Goal: Share content: Share content

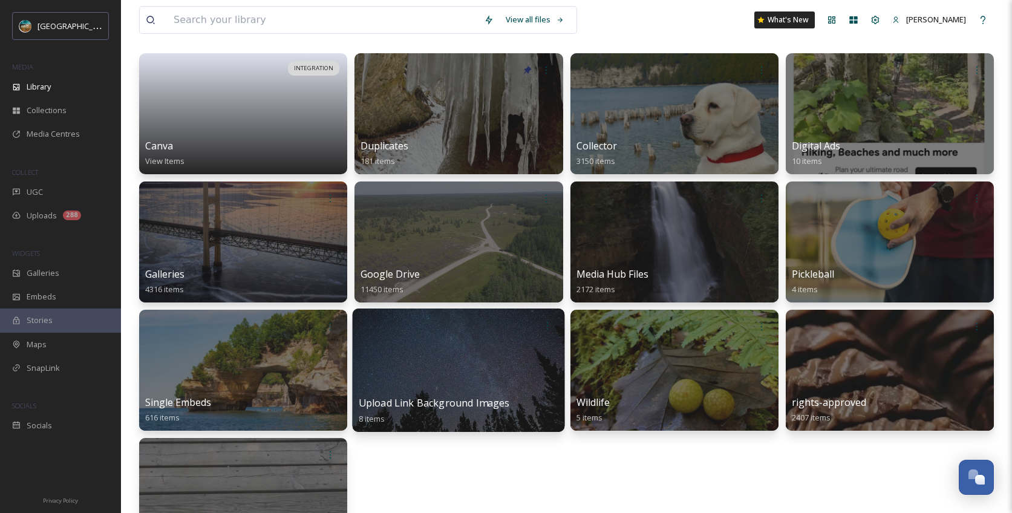
scroll to position [53, 0]
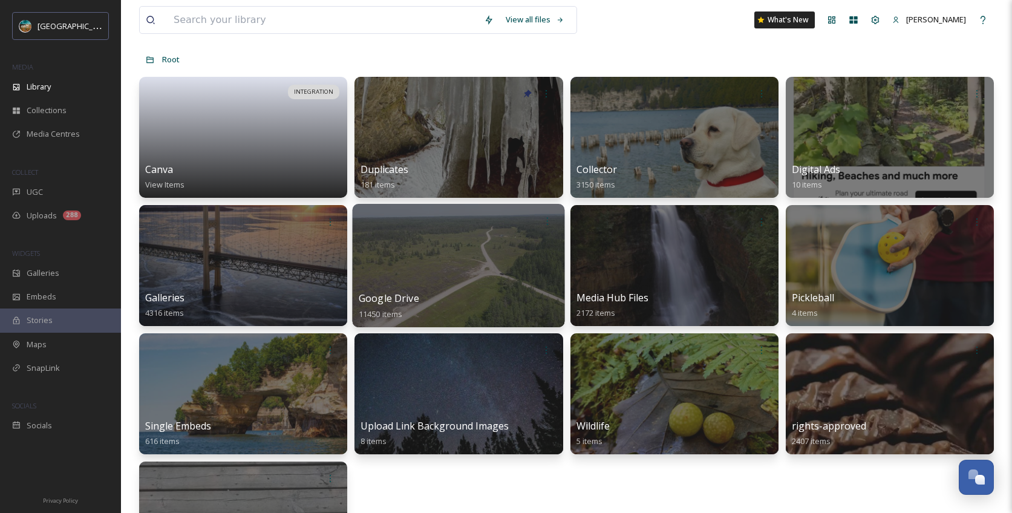
click at [405, 296] on span "Google Drive" at bounding box center [389, 298] width 60 height 13
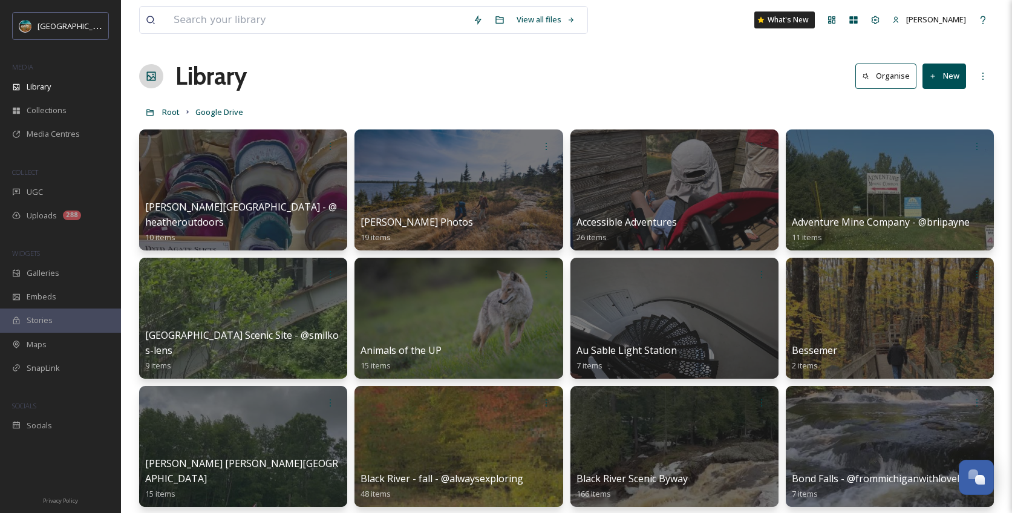
click at [953, 76] on button "New" at bounding box center [944, 76] width 44 height 25
click at [936, 149] on span "Folder" at bounding box center [930, 151] width 23 height 11
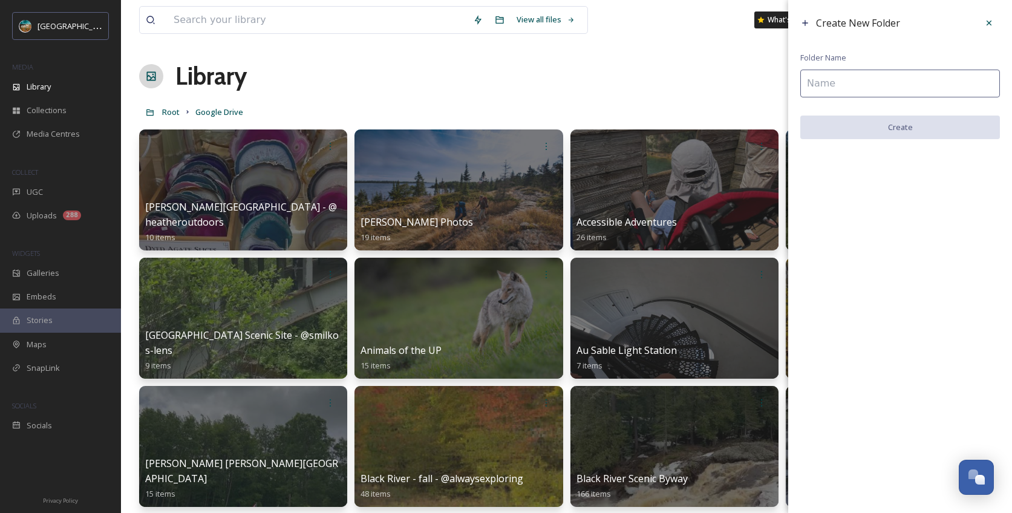
click at [875, 87] on input at bounding box center [900, 84] width 200 height 28
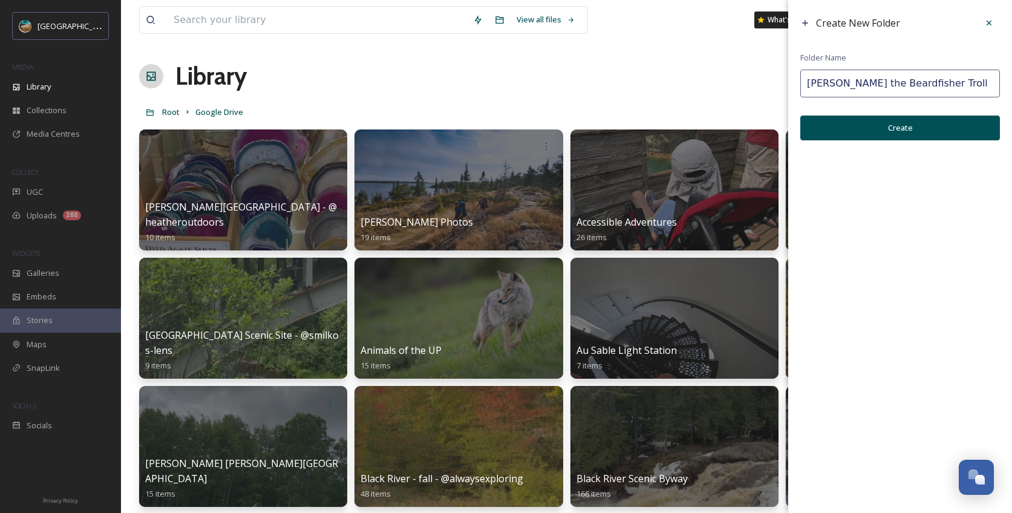
type input "[PERSON_NAME] the Beardfisher Troll"
click at [909, 124] on button "Create" at bounding box center [900, 128] width 200 height 25
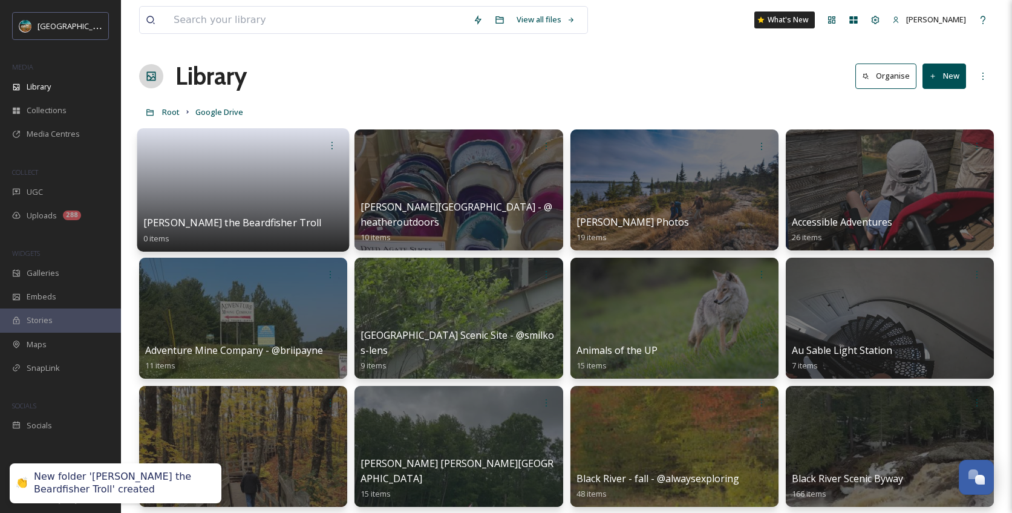
click at [253, 205] on link at bounding box center [243, 186] width 200 height 59
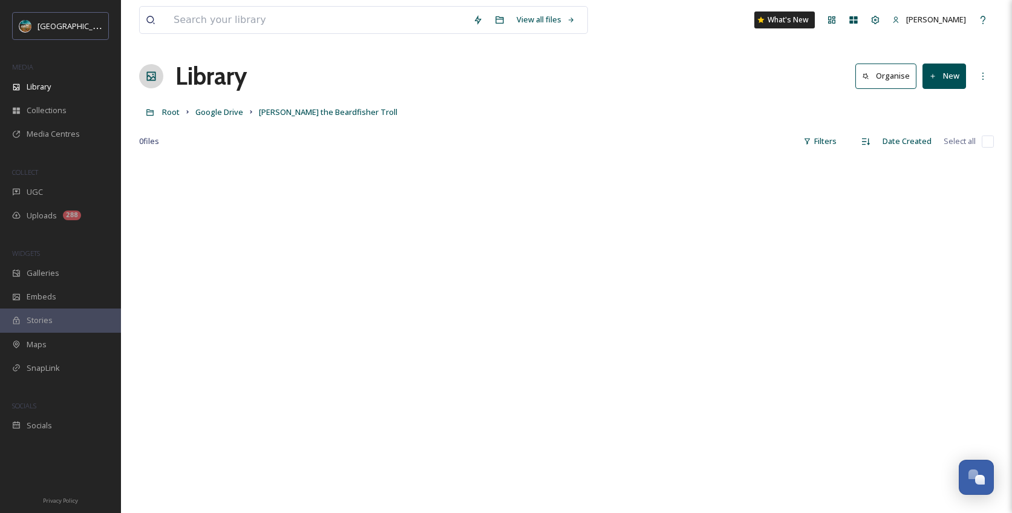
click at [956, 74] on button "New" at bounding box center [944, 76] width 44 height 25
click at [948, 105] on span "File Upload" at bounding box center [939, 104] width 40 height 11
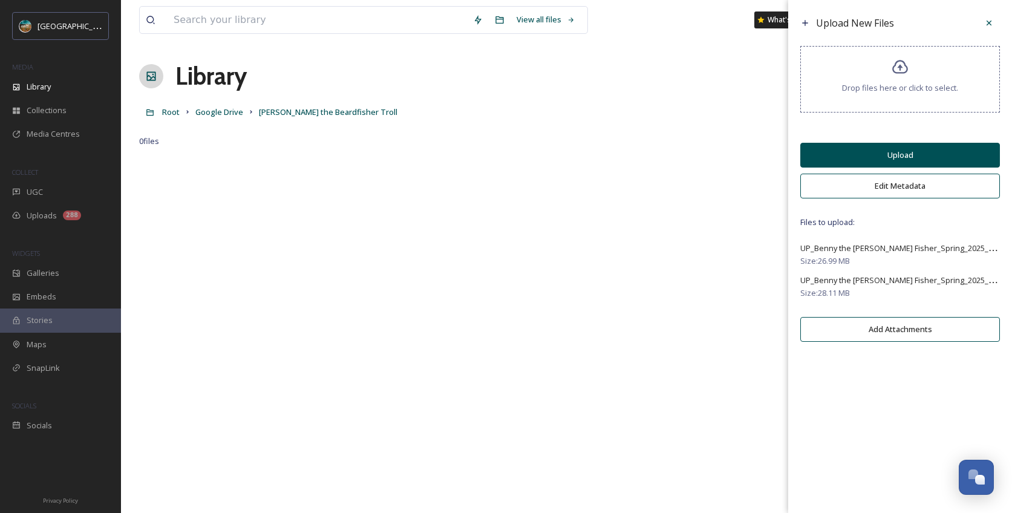
click at [912, 186] on button "Edit Metadata" at bounding box center [900, 186] width 200 height 25
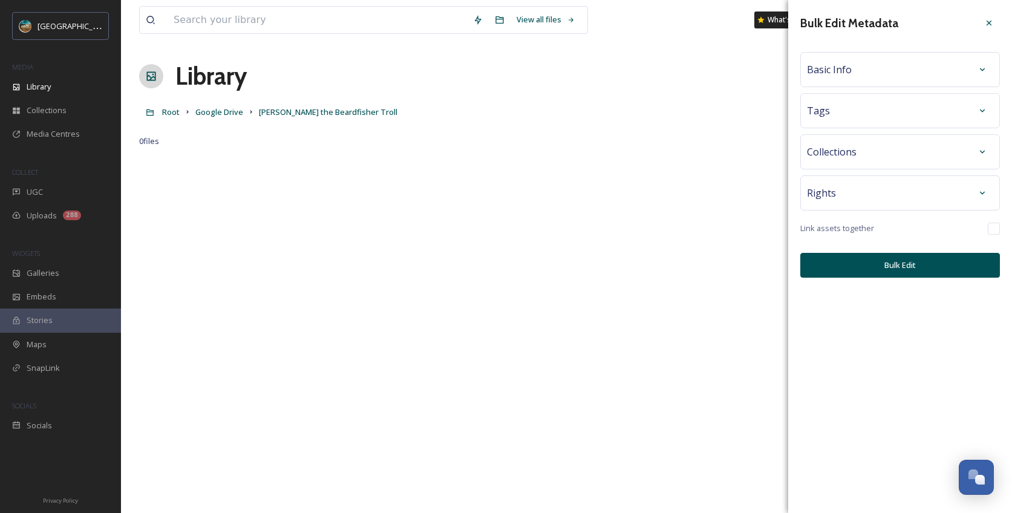
click at [956, 85] on div "Basic Info" at bounding box center [900, 69] width 200 height 35
click at [967, 78] on div "Basic Info" at bounding box center [900, 70] width 186 height 22
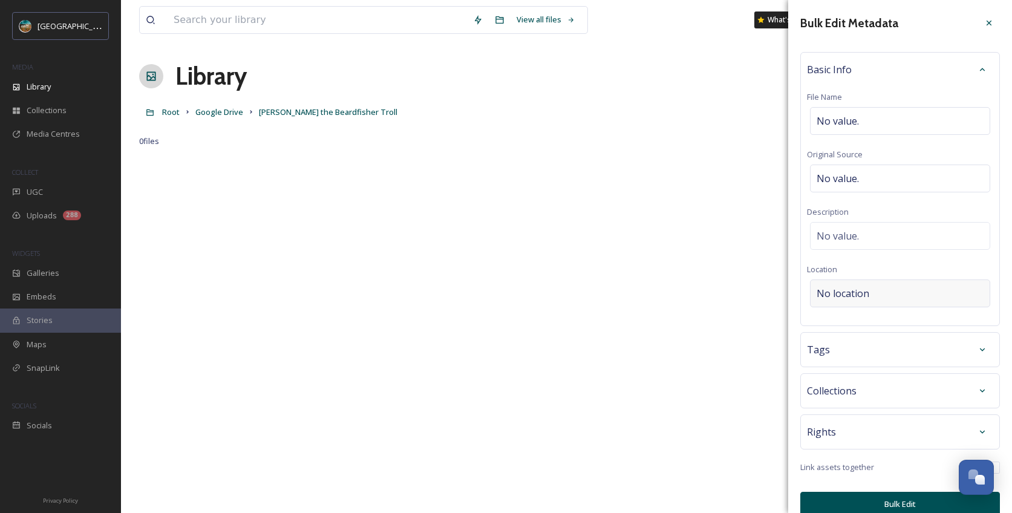
click at [927, 296] on div "No location" at bounding box center [900, 293] width 180 height 28
click at [890, 294] on input at bounding box center [900, 293] width 179 height 27
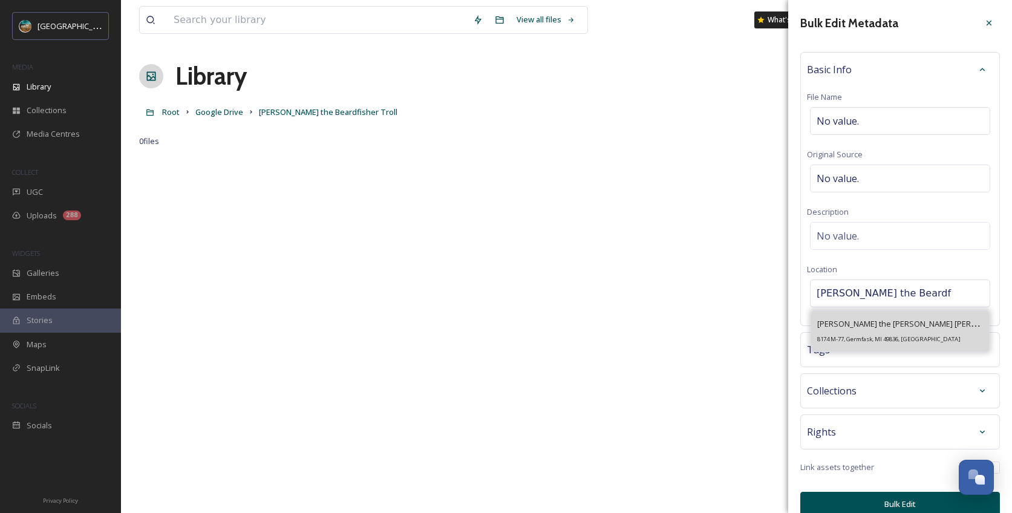
type input "[PERSON_NAME] the Beardf"
click at [893, 330] on div "[PERSON_NAME] the [PERSON_NAME] [PERSON_NAME] 8174 M-77, Germfask, MI 49836, [G…" at bounding box center [900, 330] width 166 height 29
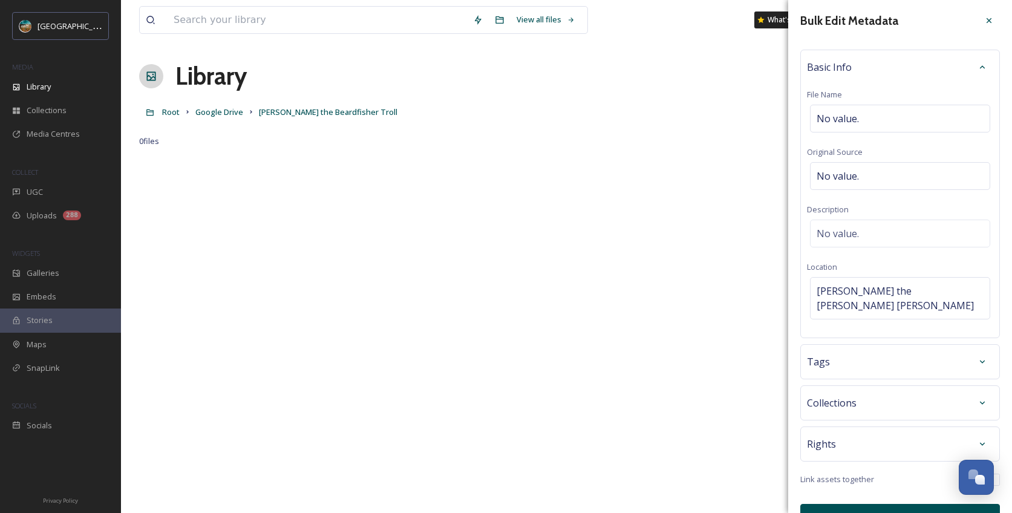
scroll to position [16, 0]
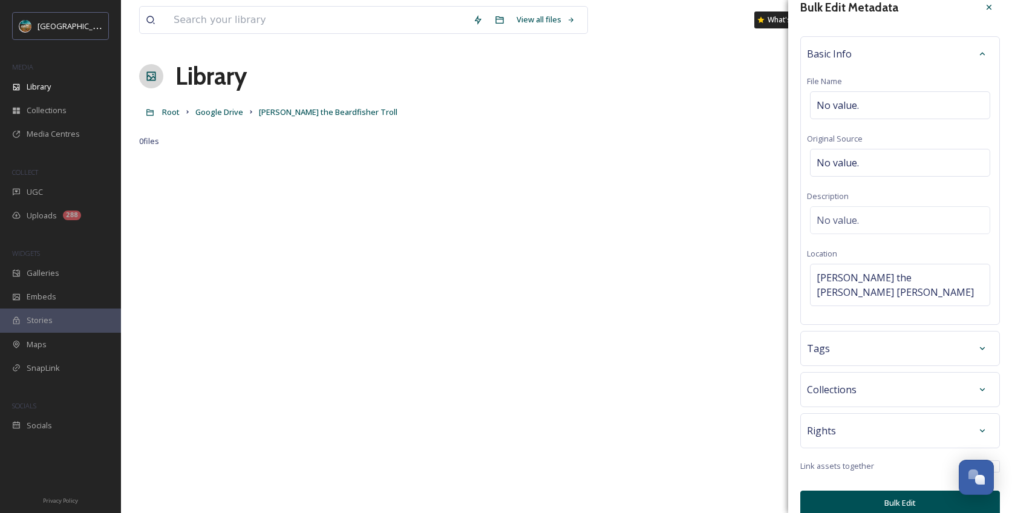
click at [892, 491] on button "Bulk Edit" at bounding box center [900, 503] width 200 height 25
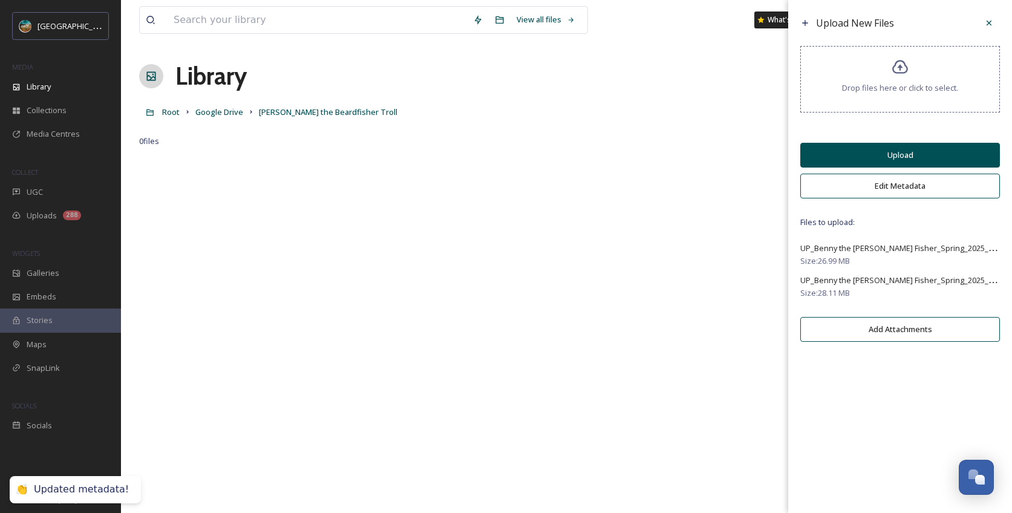
click at [936, 165] on button "Upload" at bounding box center [900, 155] width 200 height 25
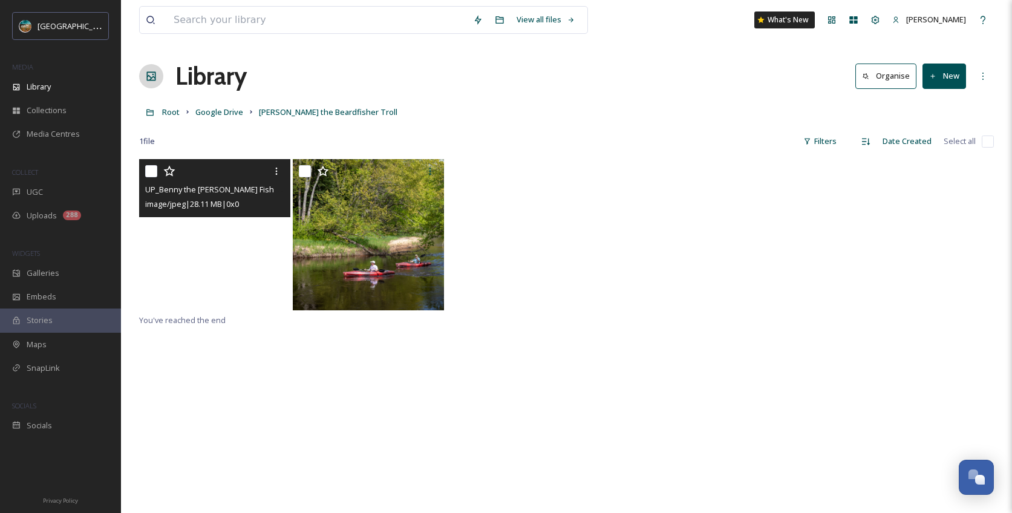
click at [241, 287] on img at bounding box center [214, 234] width 151 height 151
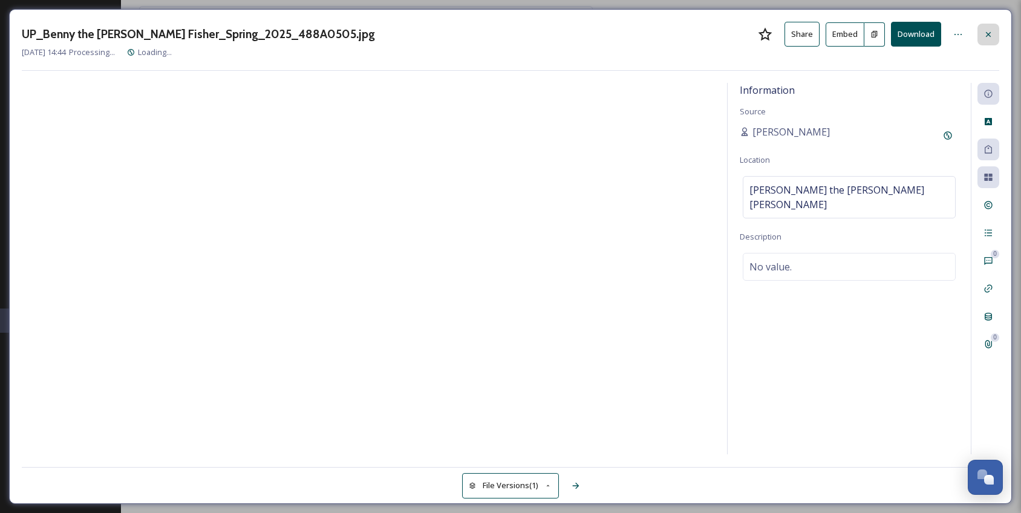
click at [987, 35] on icon at bounding box center [988, 33] width 5 height 5
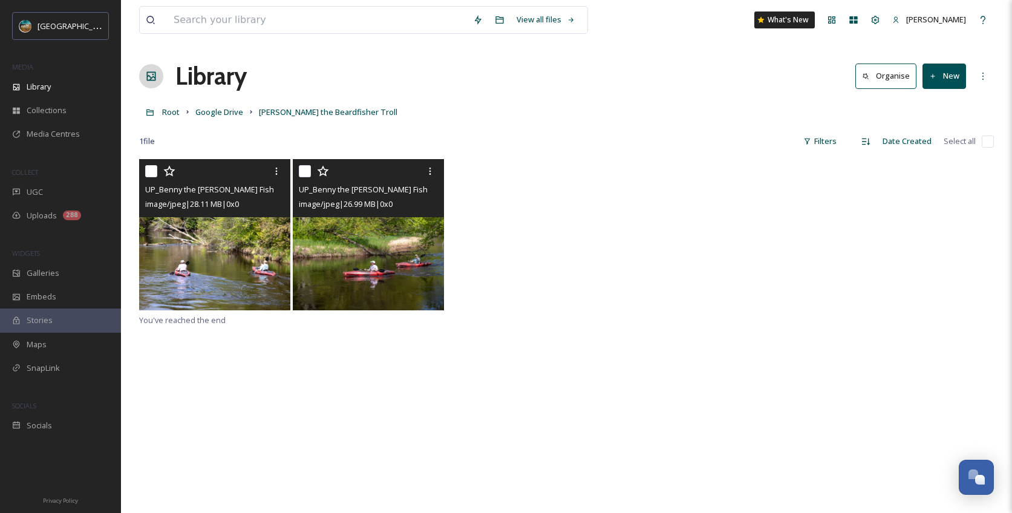
click at [415, 288] on img at bounding box center [368, 234] width 151 height 151
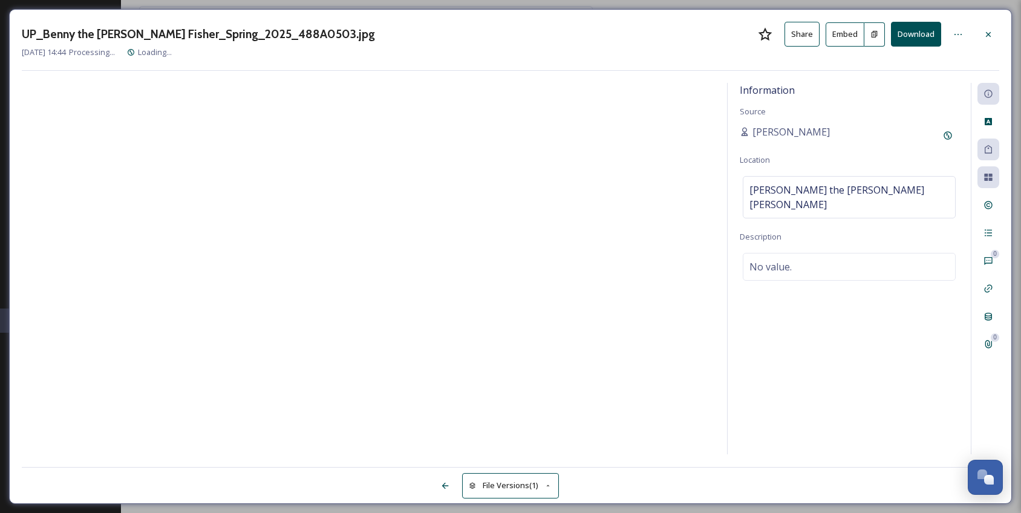
click at [837, 35] on button "Embed" at bounding box center [845, 34] width 39 height 24
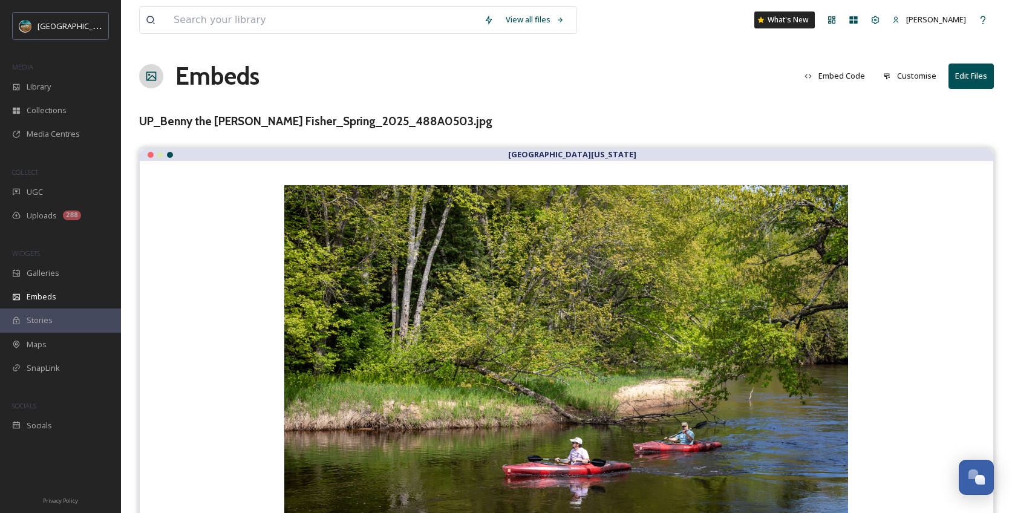
click at [846, 79] on button "Embed Code" at bounding box center [834, 76] width 73 height 24
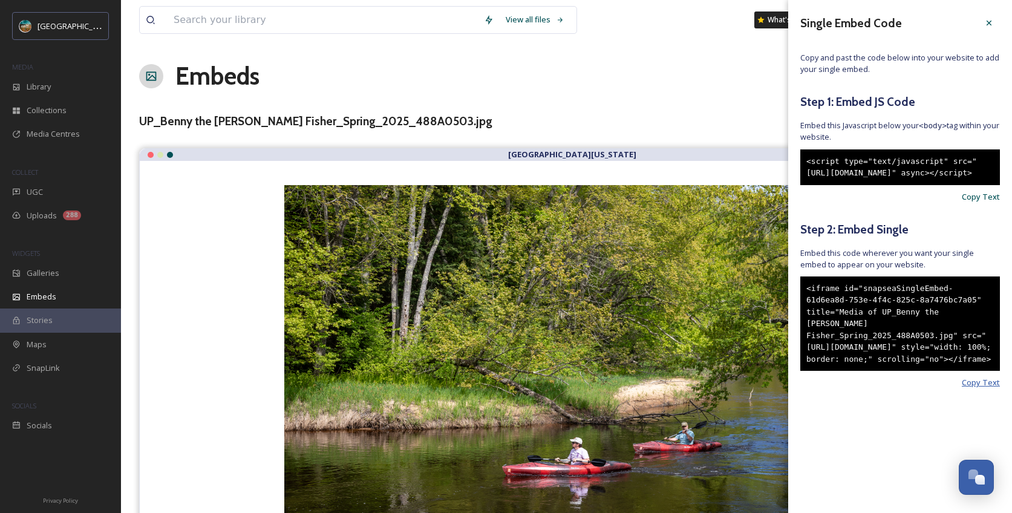
click at [981, 388] on span "Copy Text" at bounding box center [981, 382] width 38 height 11
click at [995, 19] on div at bounding box center [989, 23] width 22 height 22
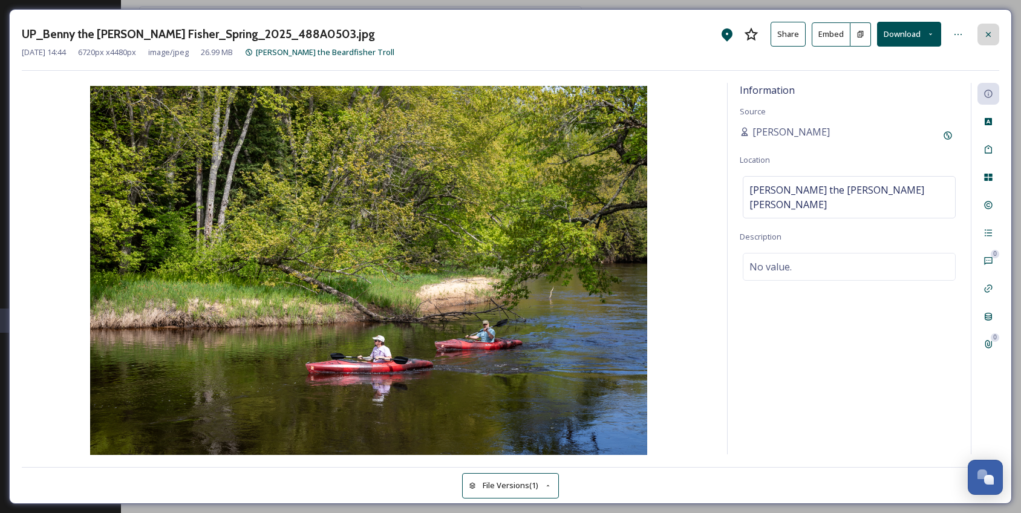
click at [994, 28] on div at bounding box center [988, 35] width 22 height 22
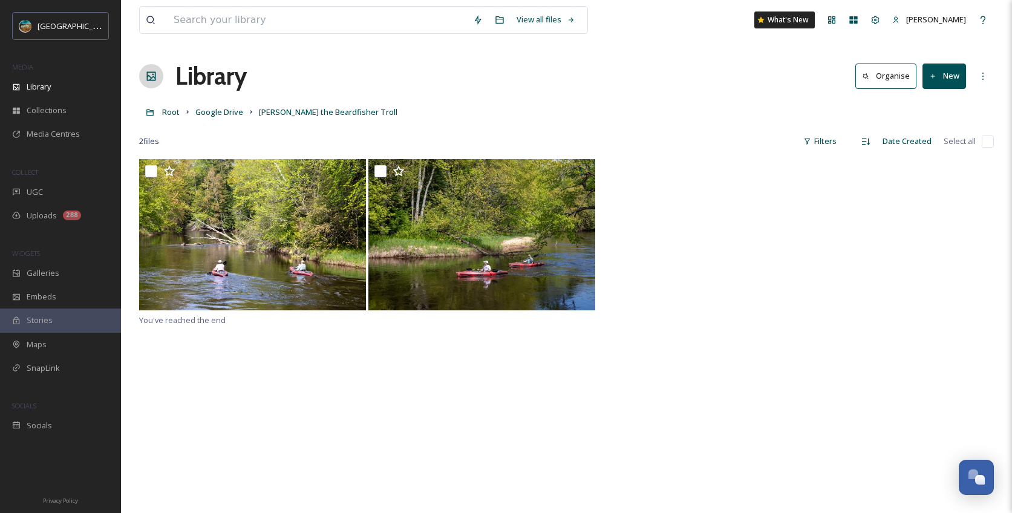
click at [955, 71] on button "New" at bounding box center [944, 76] width 44 height 25
click at [924, 105] on span "File Upload" at bounding box center [939, 104] width 40 height 11
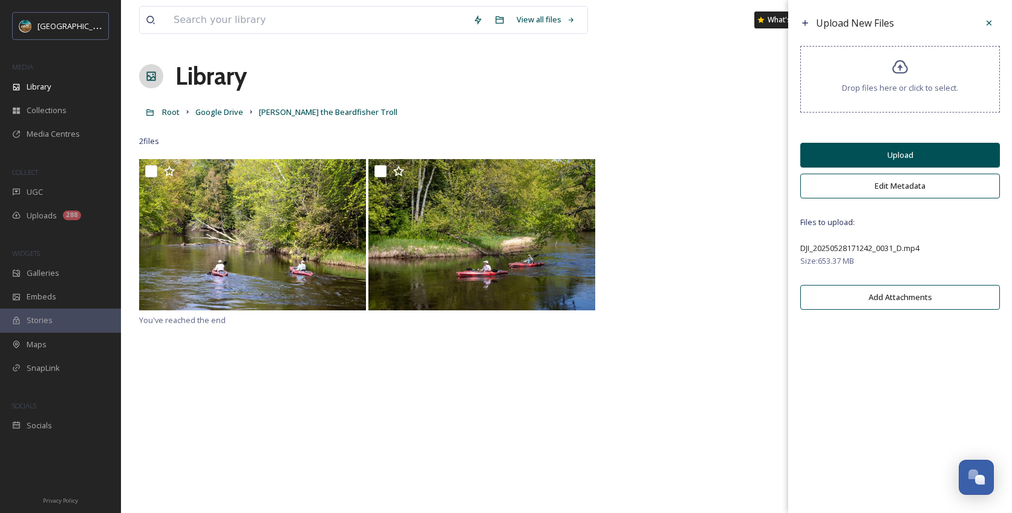
click at [897, 184] on button "Edit Metadata" at bounding box center [900, 186] width 200 height 25
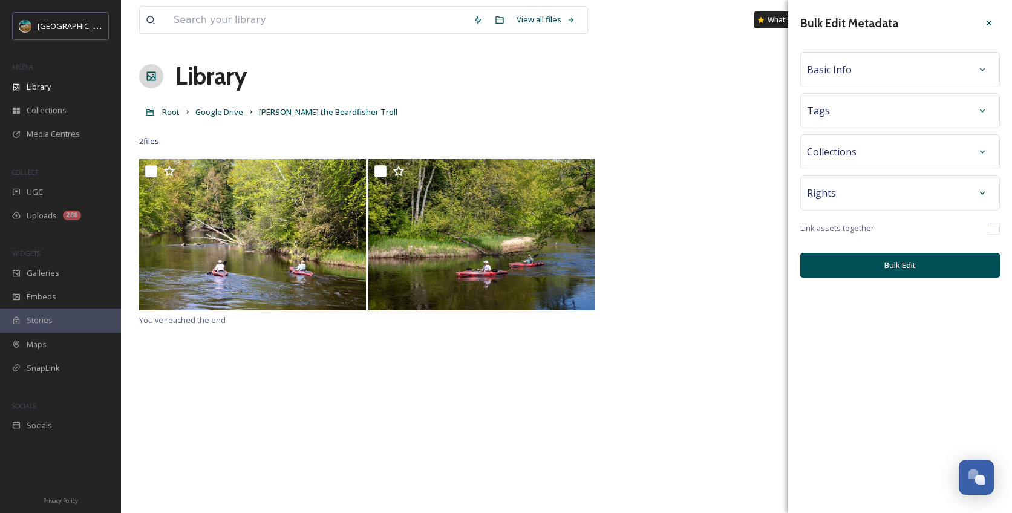
click at [946, 71] on div "Basic Info" at bounding box center [900, 70] width 186 height 22
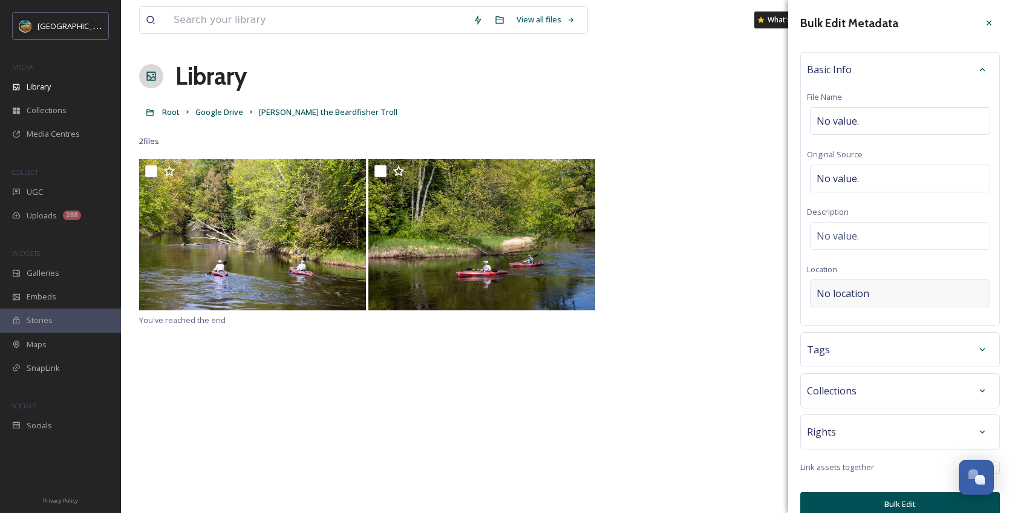
click at [900, 292] on div "No location" at bounding box center [900, 293] width 180 height 28
click at [899, 293] on input at bounding box center [900, 293] width 179 height 27
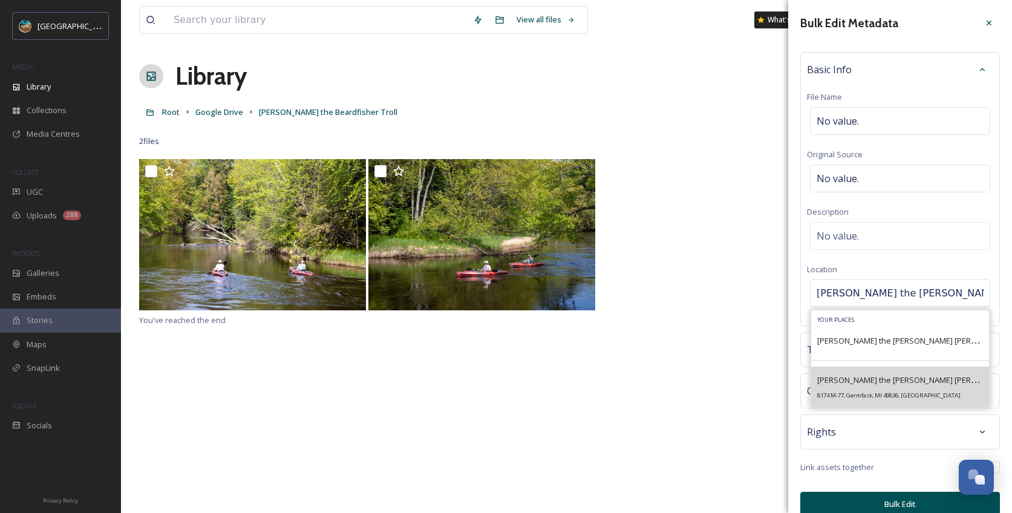
type input "[PERSON_NAME] the [PERSON_NAME]"
click at [887, 391] on div "[PERSON_NAME] the [PERSON_NAME] [PERSON_NAME] 8174 M-77, Germfask, MI 49836, [G…" at bounding box center [900, 387] width 166 height 29
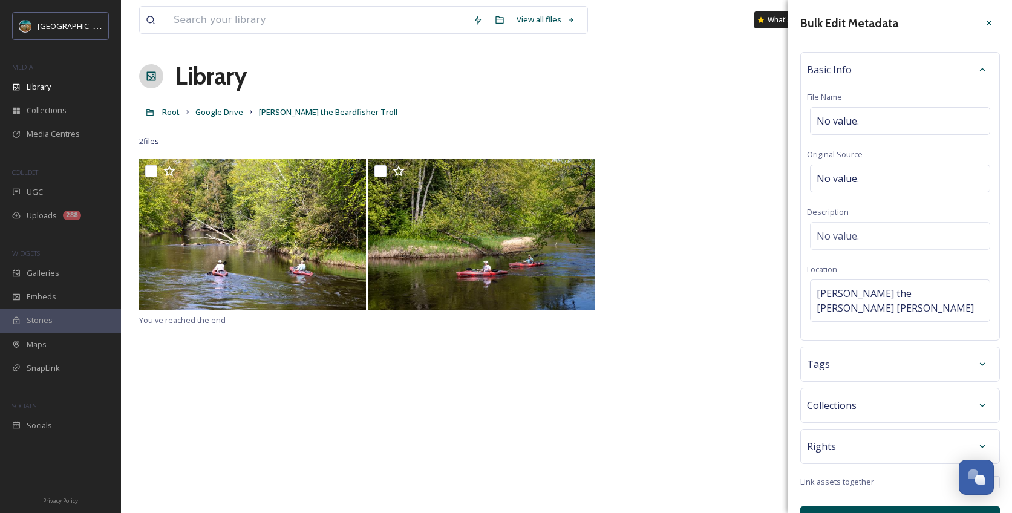
scroll to position [2, 0]
click at [902, 504] on button "Bulk Edit" at bounding box center [900, 516] width 200 height 25
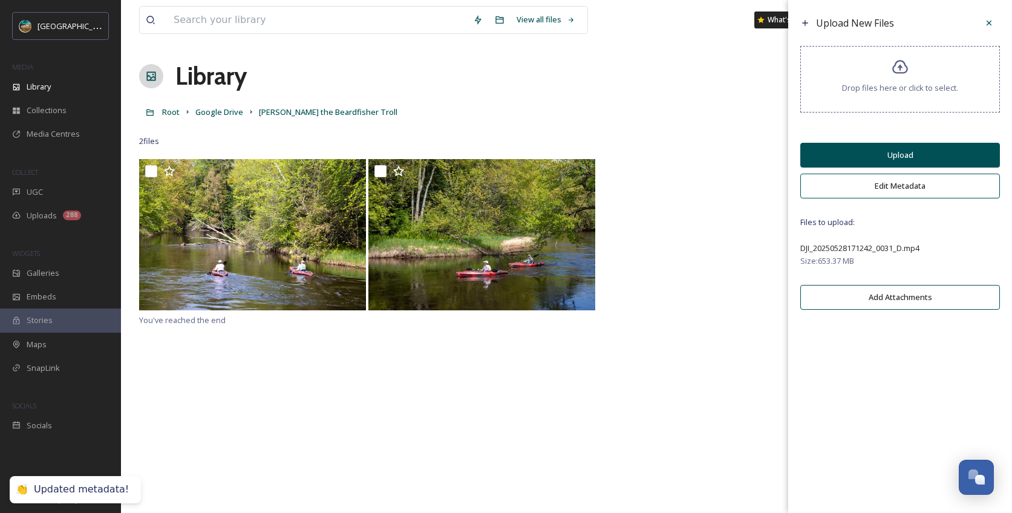
click at [920, 154] on button "Upload" at bounding box center [900, 155] width 200 height 25
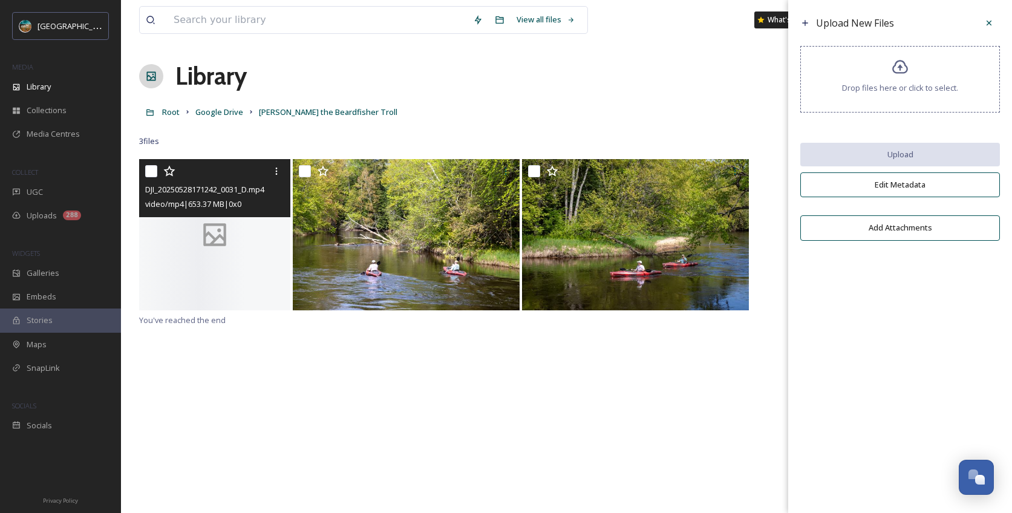
click at [215, 270] on div at bounding box center [214, 234] width 151 height 151
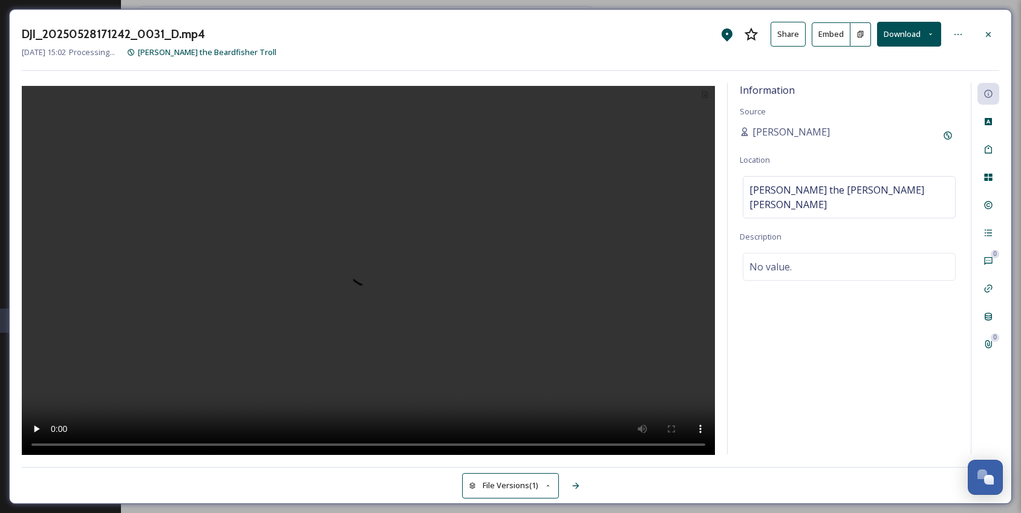
click at [847, 36] on button "Embed" at bounding box center [831, 34] width 39 height 24
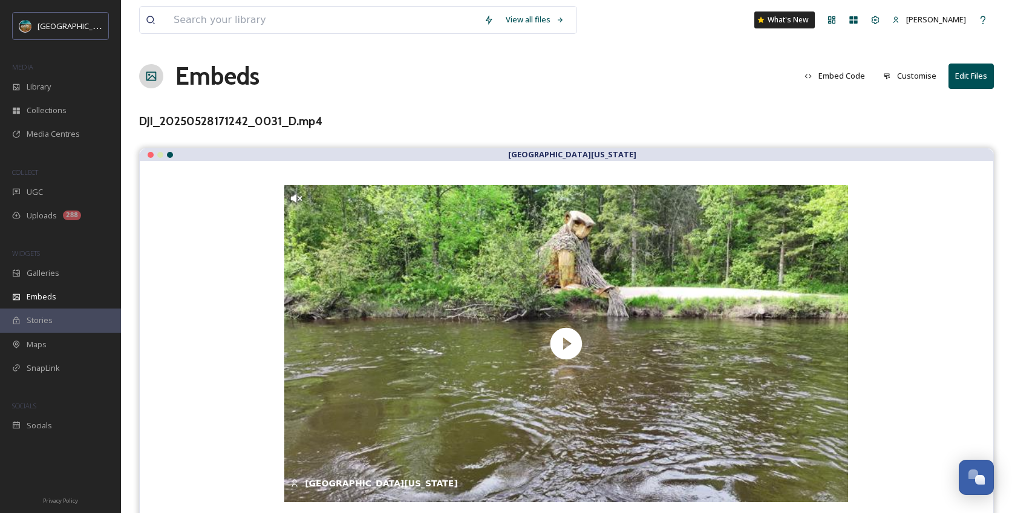
click at [832, 79] on button "Embed Code" at bounding box center [834, 76] width 73 height 24
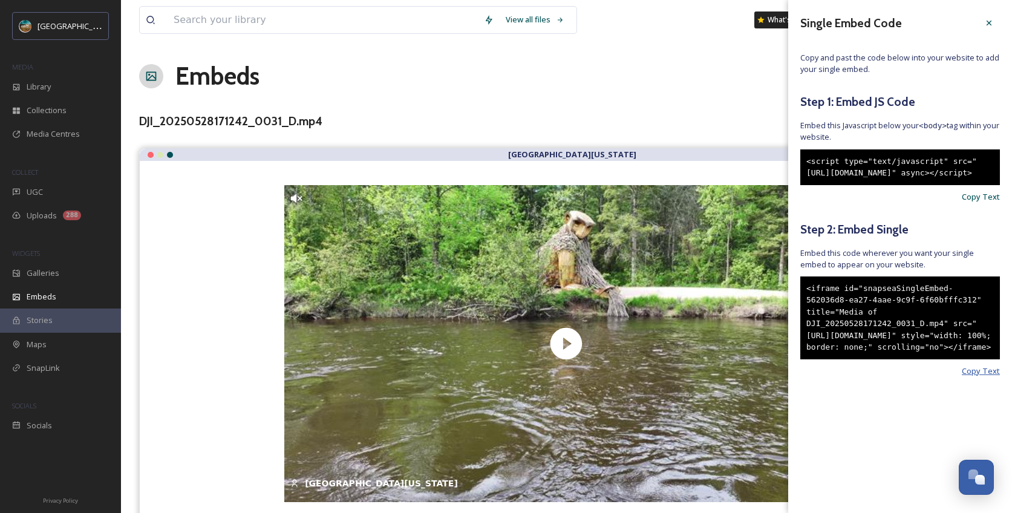
click at [987, 377] on span "Copy Text" at bounding box center [981, 370] width 38 height 11
